Goal: Complete application form

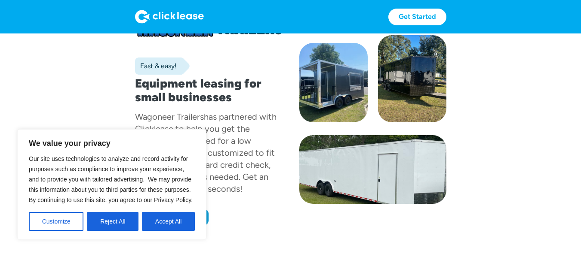
scroll to position [43, 0]
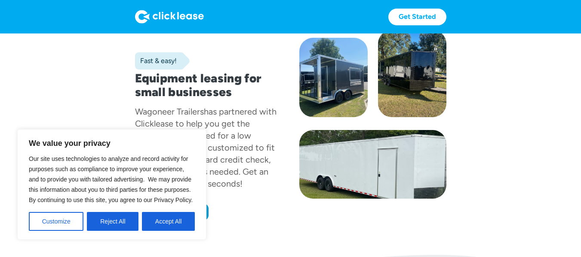
click at [267, 207] on div "Apply now Apply now" at bounding box center [208, 212] width 147 height 17
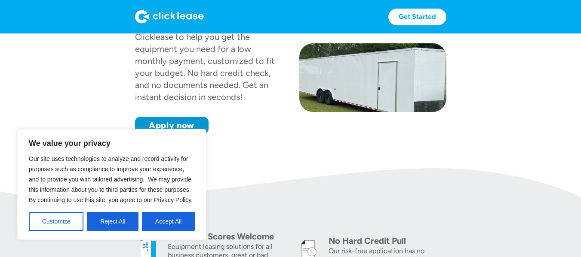
scroll to position [129, 0]
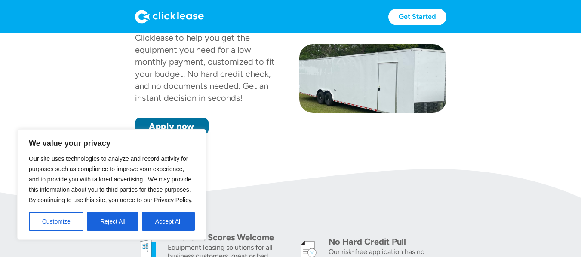
click at [196, 124] on link "Apply now" at bounding box center [171, 126] width 73 height 17
